Goal: Transaction & Acquisition: Purchase product/service

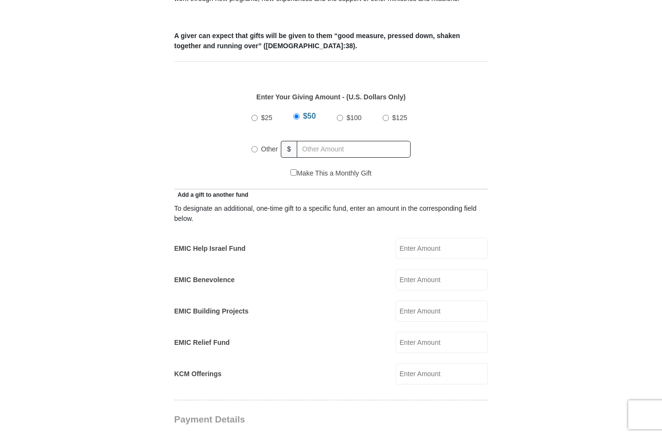
scroll to position [394, 0]
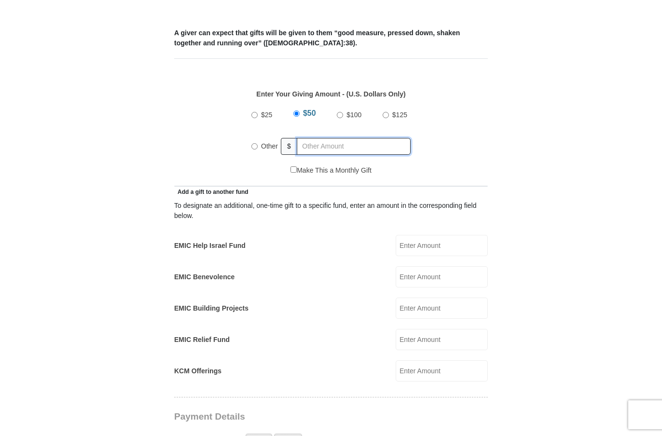
radio input "true"
click at [316, 138] on input "text" at bounding box center [355, 146] width 110 height 17
type input "250"
click at [438, 236] on input "EMIC Help Israel Fund" at bounding box center [442, 245] width 92 height 21
type input "100"
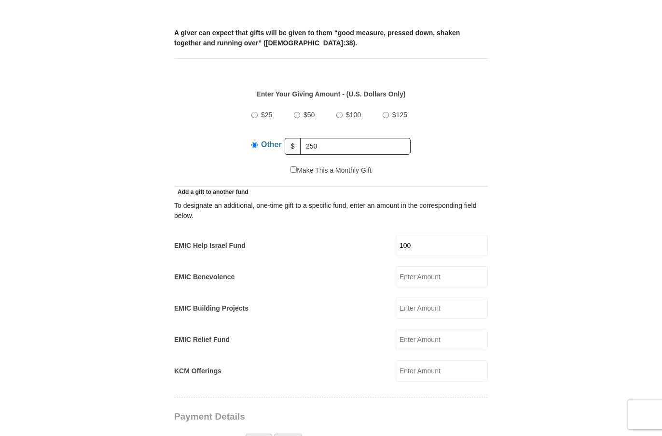
click at [509, 231] on form "[GEOGRAPHIC_DATA][DEMOGRAPHIC_DATA] Online Giving Because of gifts like yours, …" at bounding box center [331, 358] width 550 height 1427
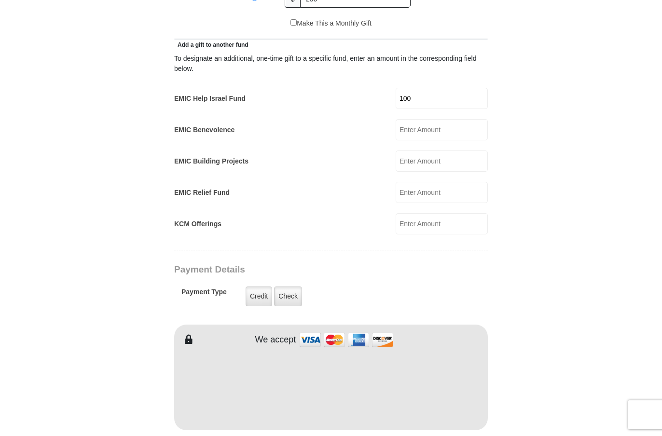
scroll to position [560, 0]
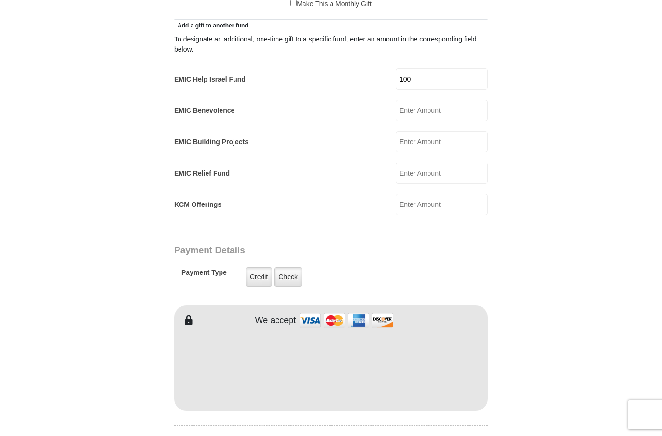
click at [133, 361] on form "[GEOGRAPHIC_DATA][DEMOGRAPHIC_DATA] Online Giving Because of gifts like yours, …" at bounding box center [331, 191] width 550 height 1427
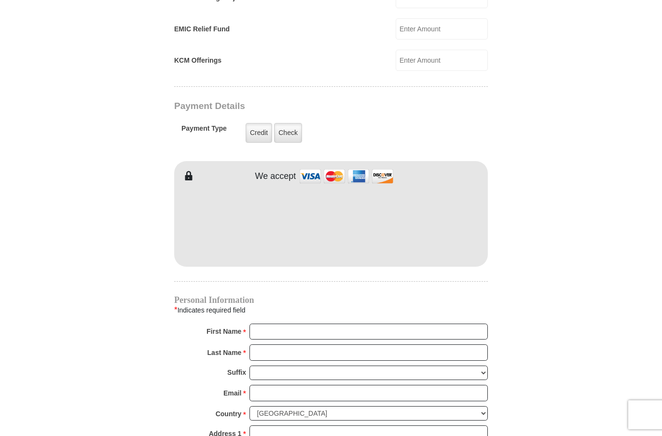
scroll to position [707, 0]
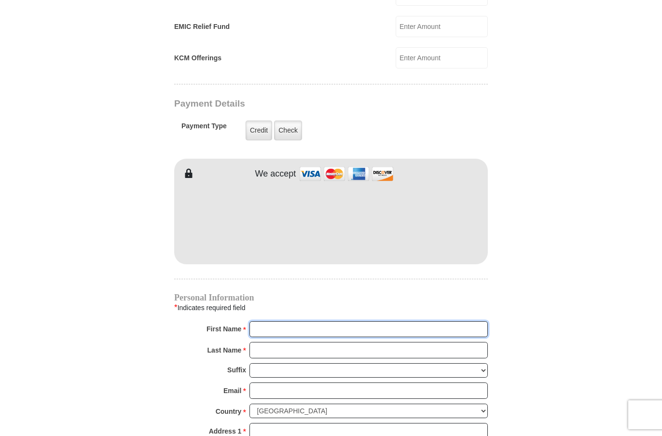
click at [258, 321] on input "First Name *" at bounding box center [368, 329] width 238 height 16
type input "Dyanna"
click at [306, 342] on input "Last Name *" at bounding box center [368, 350] width 238 height 16
type input "[PERSON_NAME]"
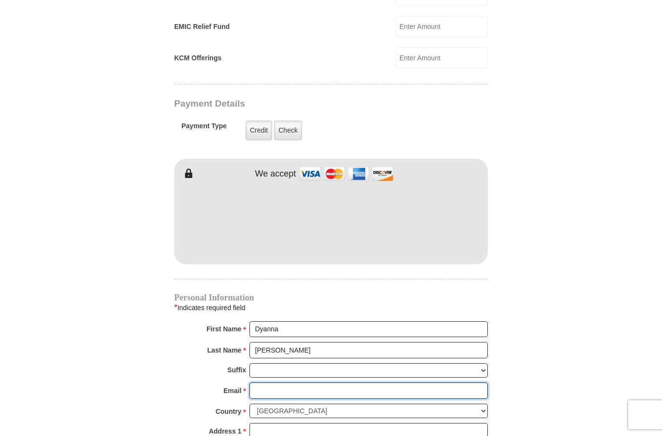
click at [295, 384] on input "Email *" at bounding box center [368, 391] width 238 height 16
type input "[EMAIL_ADDRESS][DOMAIN_NAME]"
type input "[STREET_ADDRESS]"
type input "Haslet"
select select "[GEOGRAPHIC_DATA]"
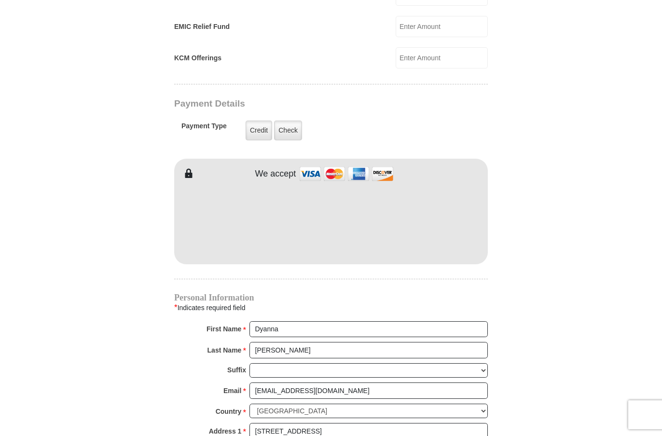
type input "76052"
type input "8178459297"
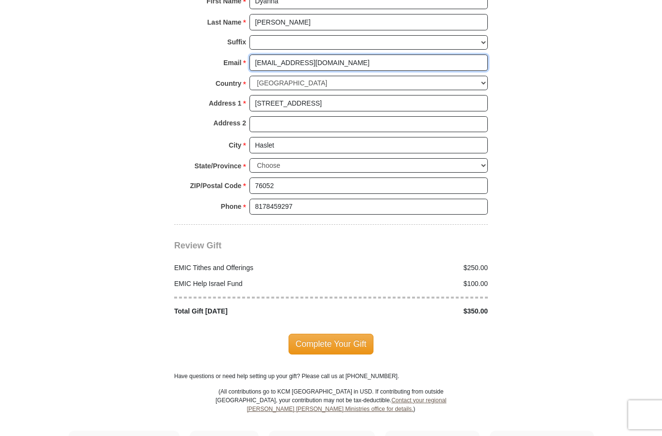
scroll to position [1039, 0]
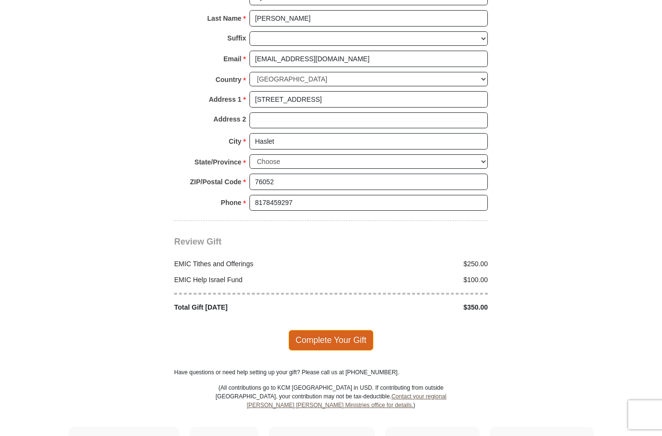
click at [365, 330] on span "Complete Your Gift" at bounding box center [331, 340] width 85 height 20
